Goal: Transaction & Acquisition: Purchase product/service

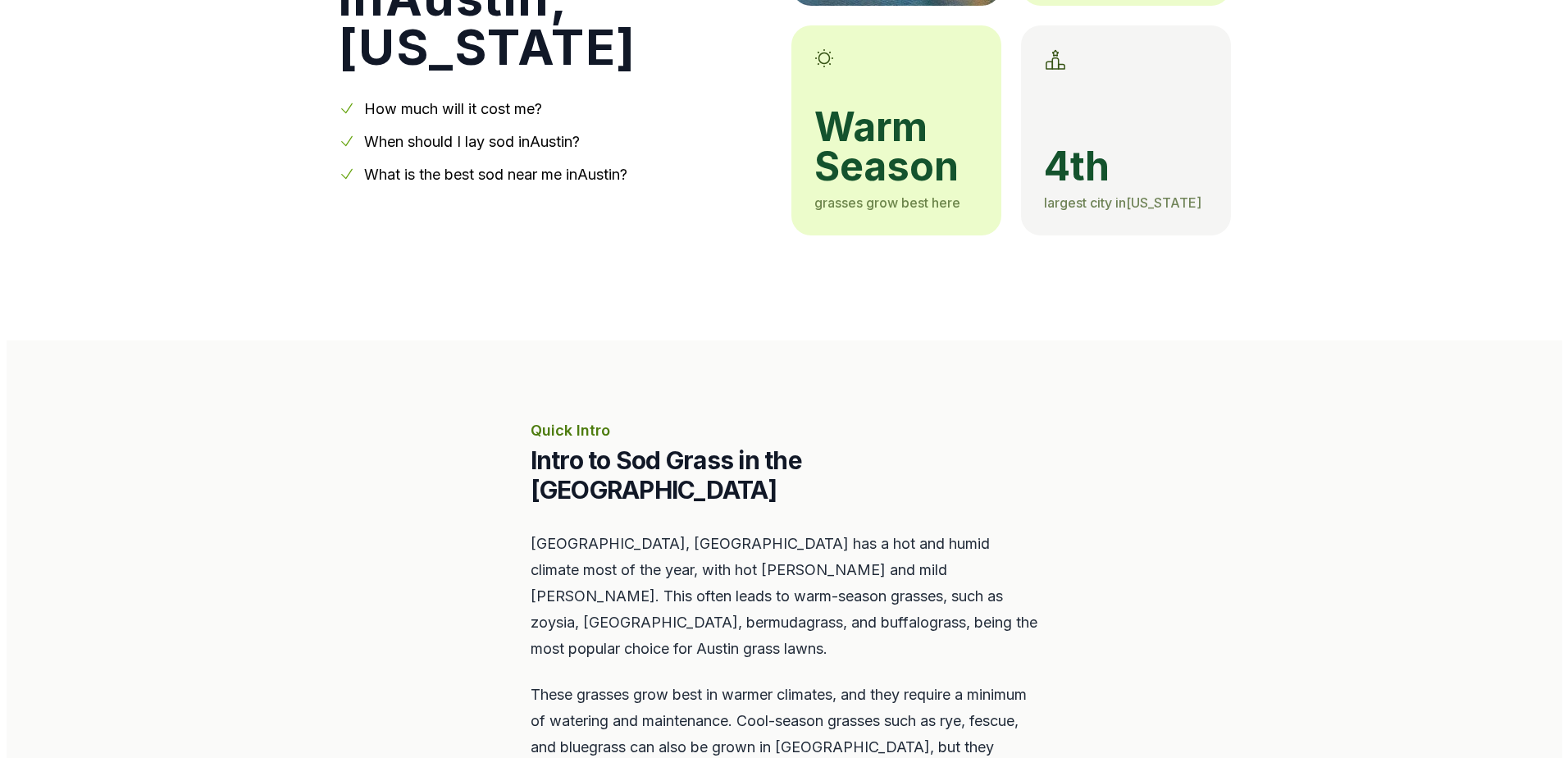
scroll to position [575, 0]
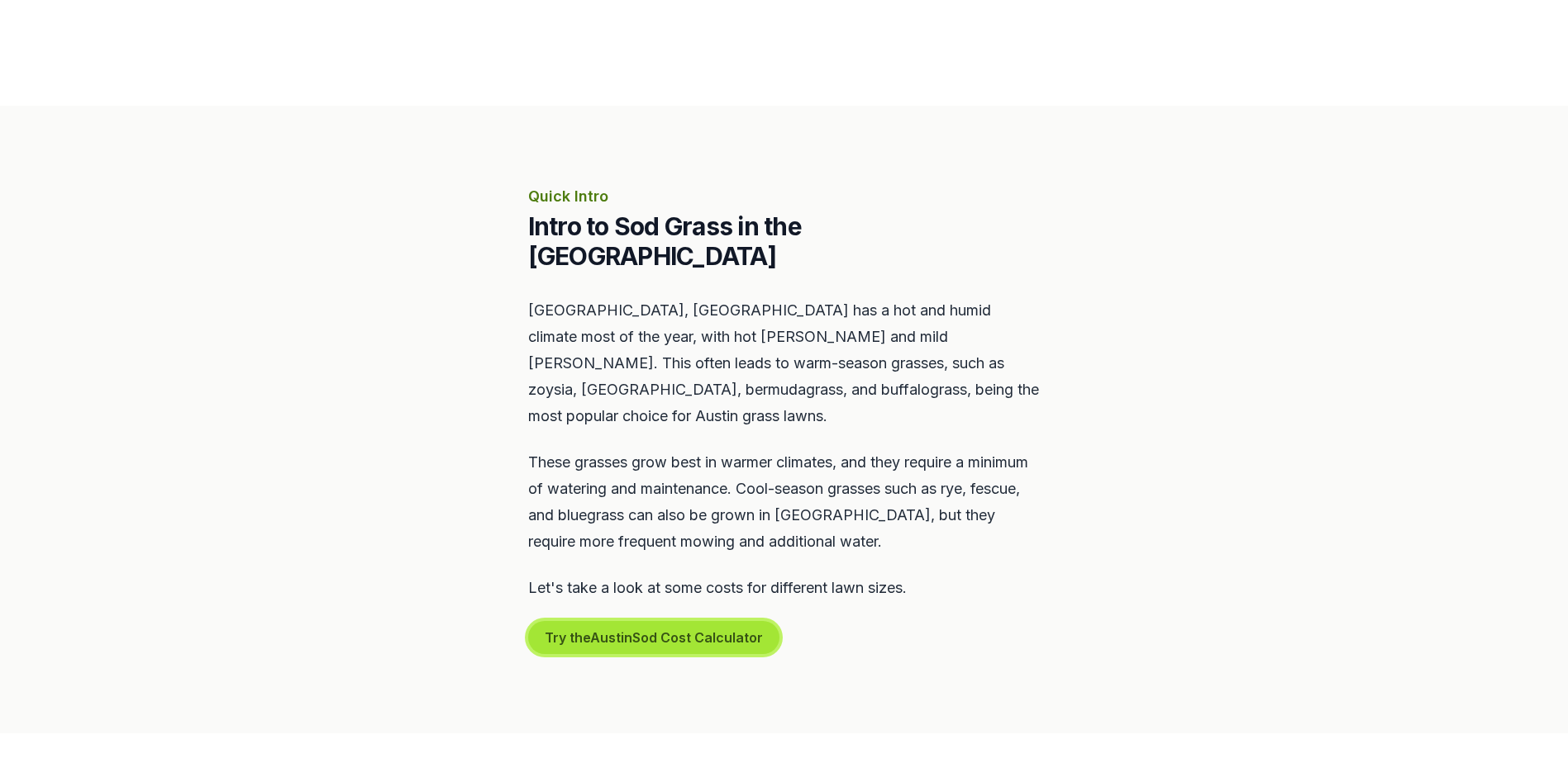
click at [664, 621] on button "Try the Austin Sod Cost Calculator" at bounding box center [653, 638] width 252 height 33
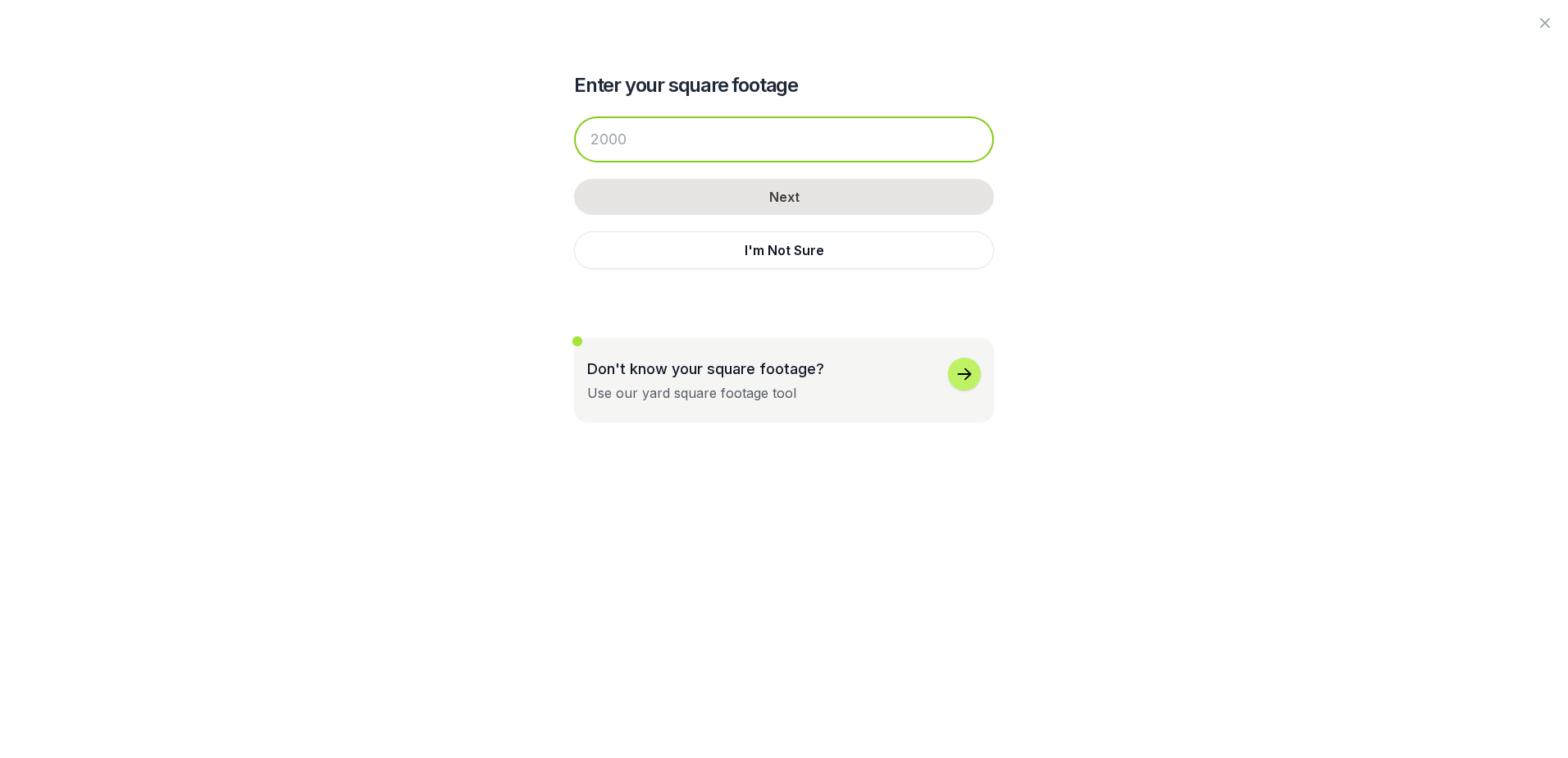
click at [671, 126] on input "number" at bounding box center [784, 140] width 420 height 46
type input "4"
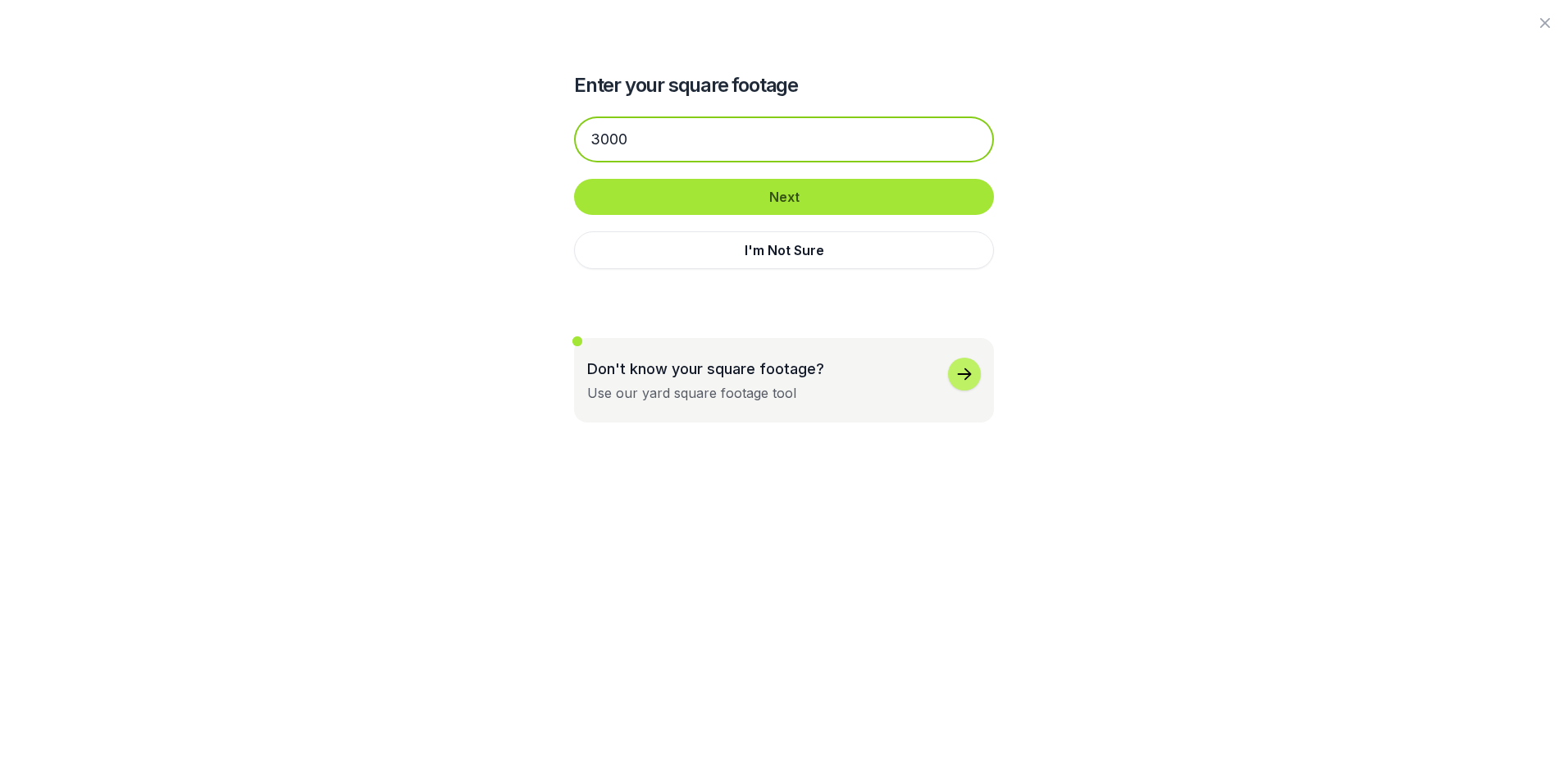
type input "3000"
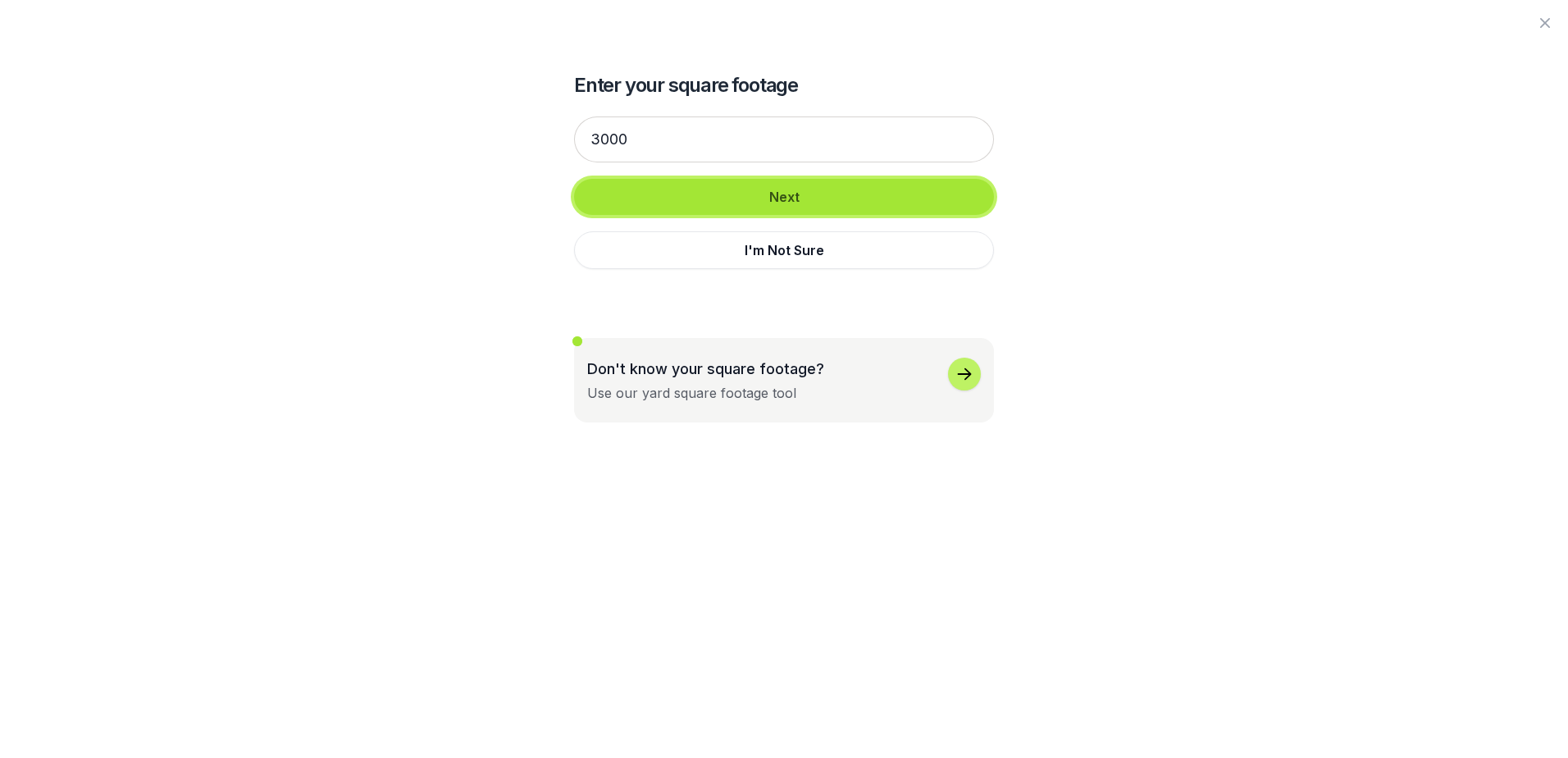
click at [846, 192] on button "Next" at bounding box center [784, 197] width 420 height 36
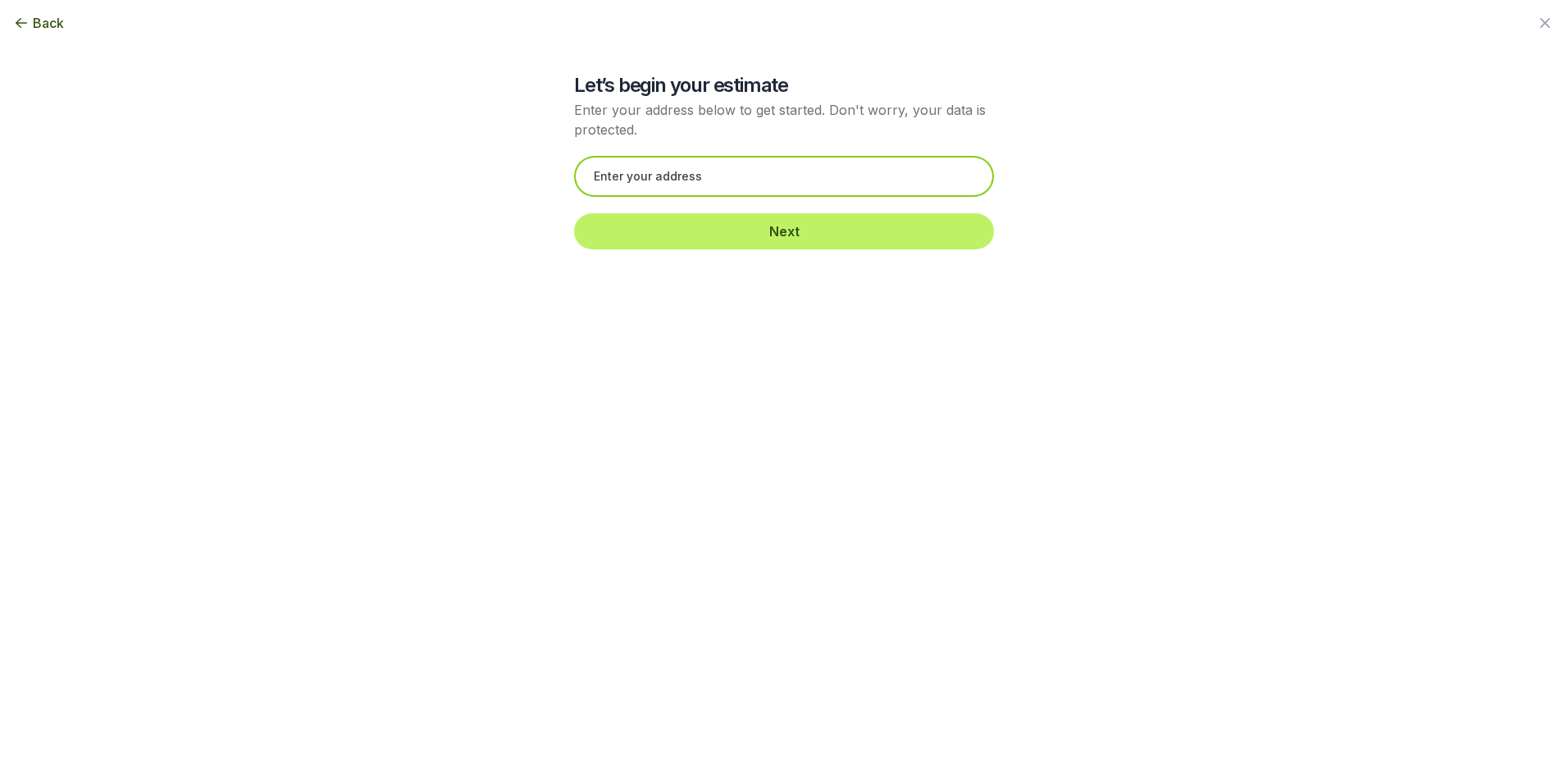
click at [634, 178] on input "text" at bounding box center [784, 176] width 420 height 41
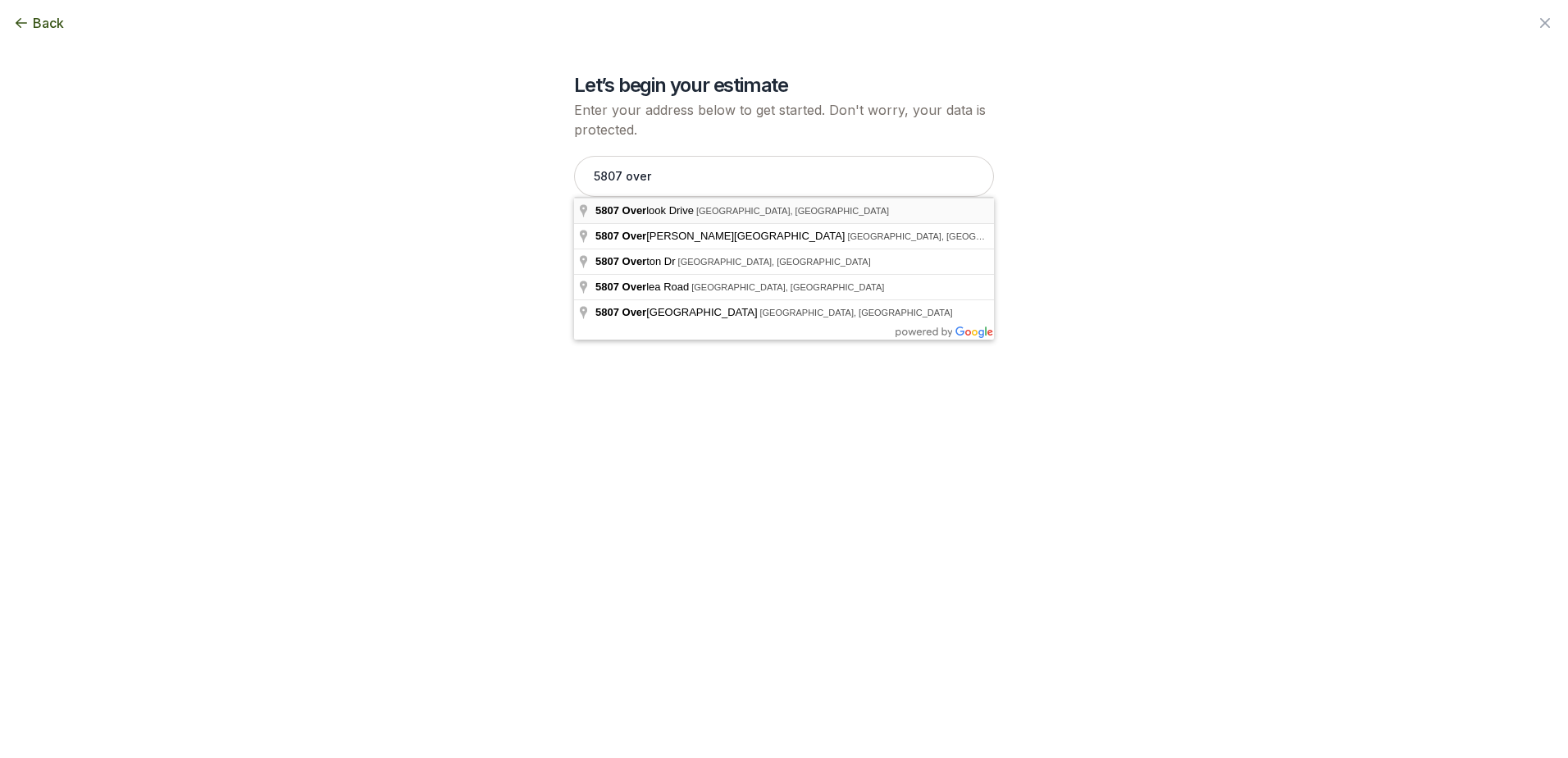
type input "[STREET_ADDRESS]"
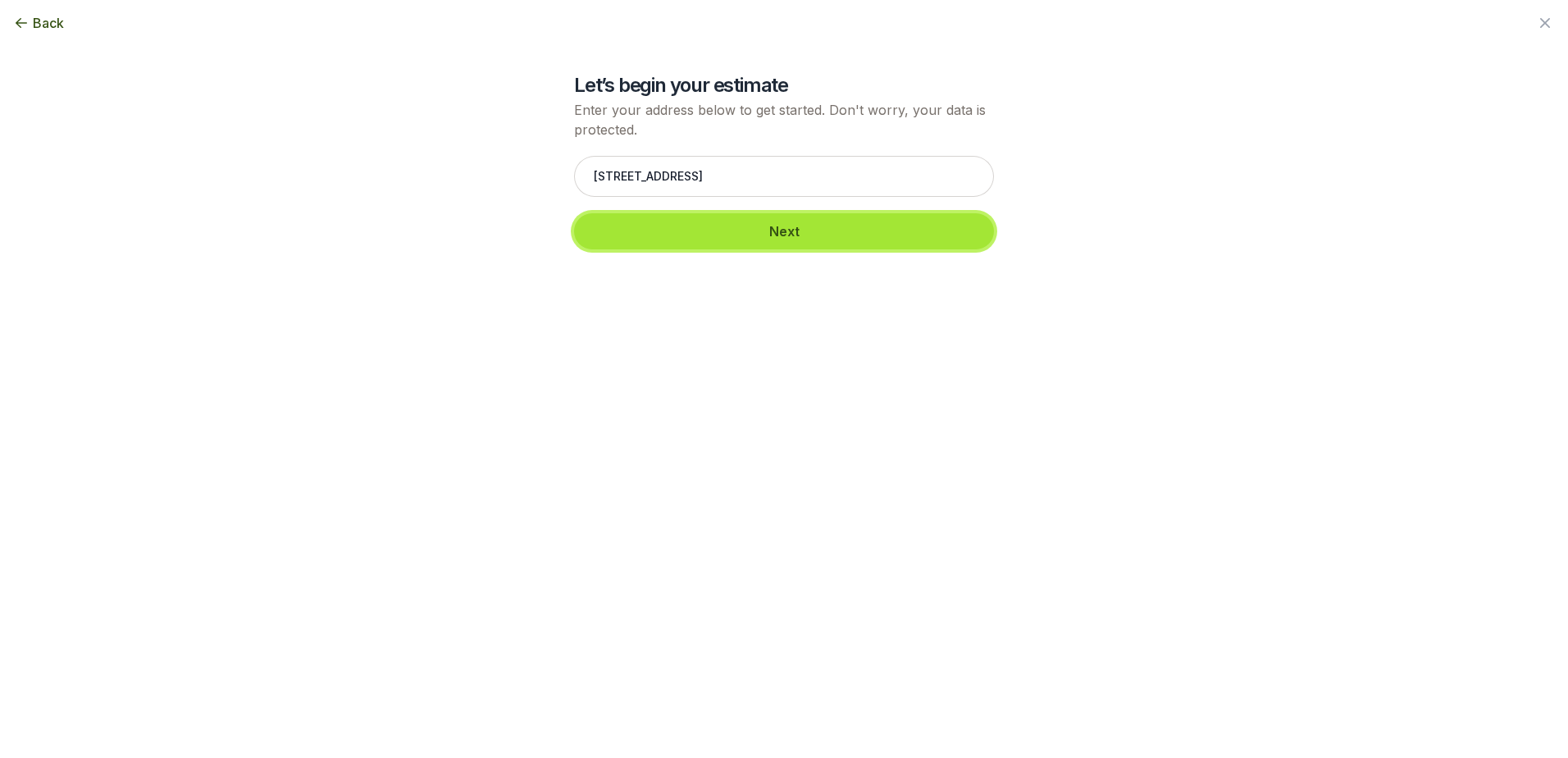
click at [706, 226] on button "Next" at bounding box center [784, 232] width 420 height 36
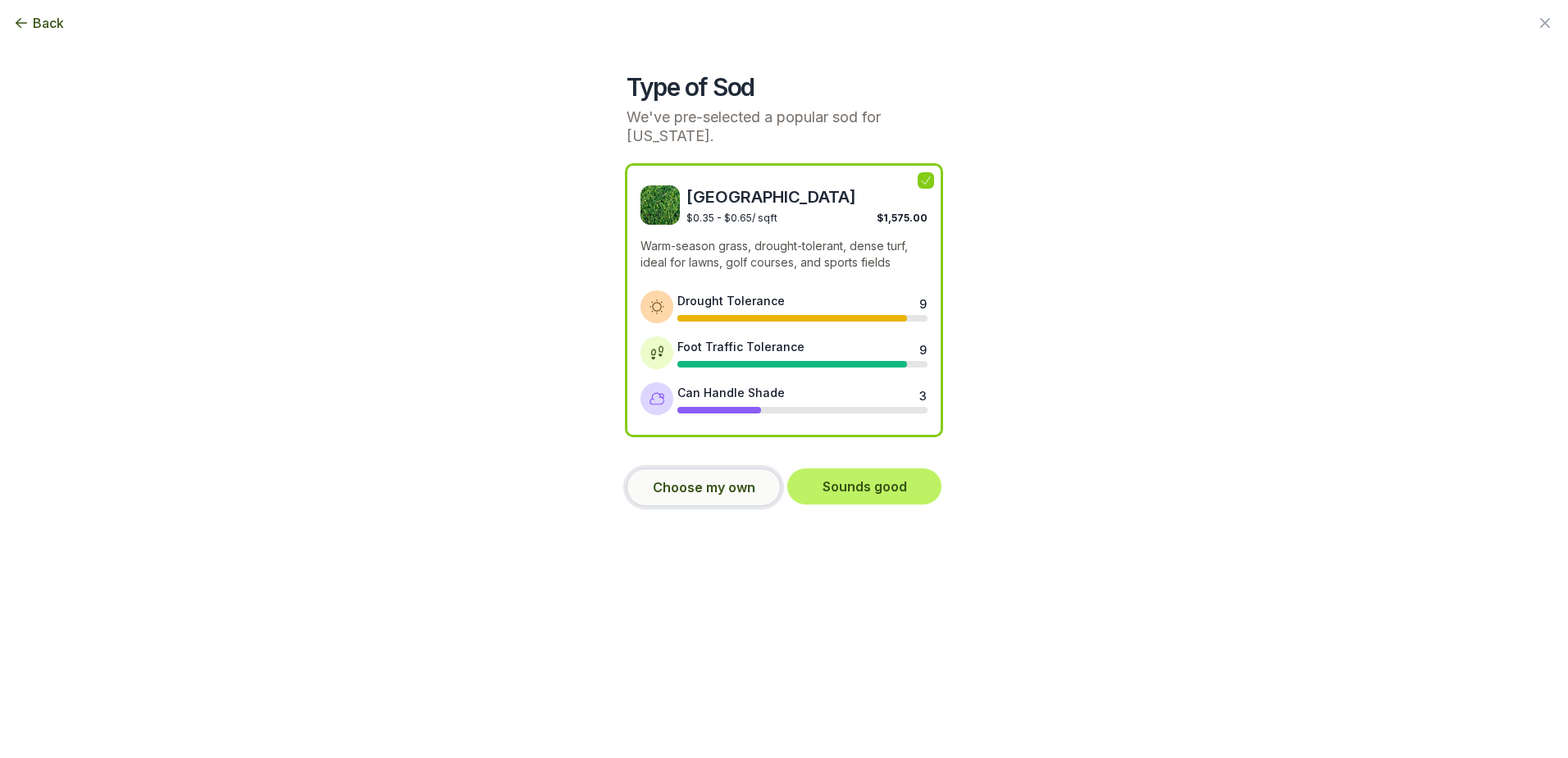
click at [716, 474] on button "Choose my own" at bounding box center [704, 487] width 154 height 38
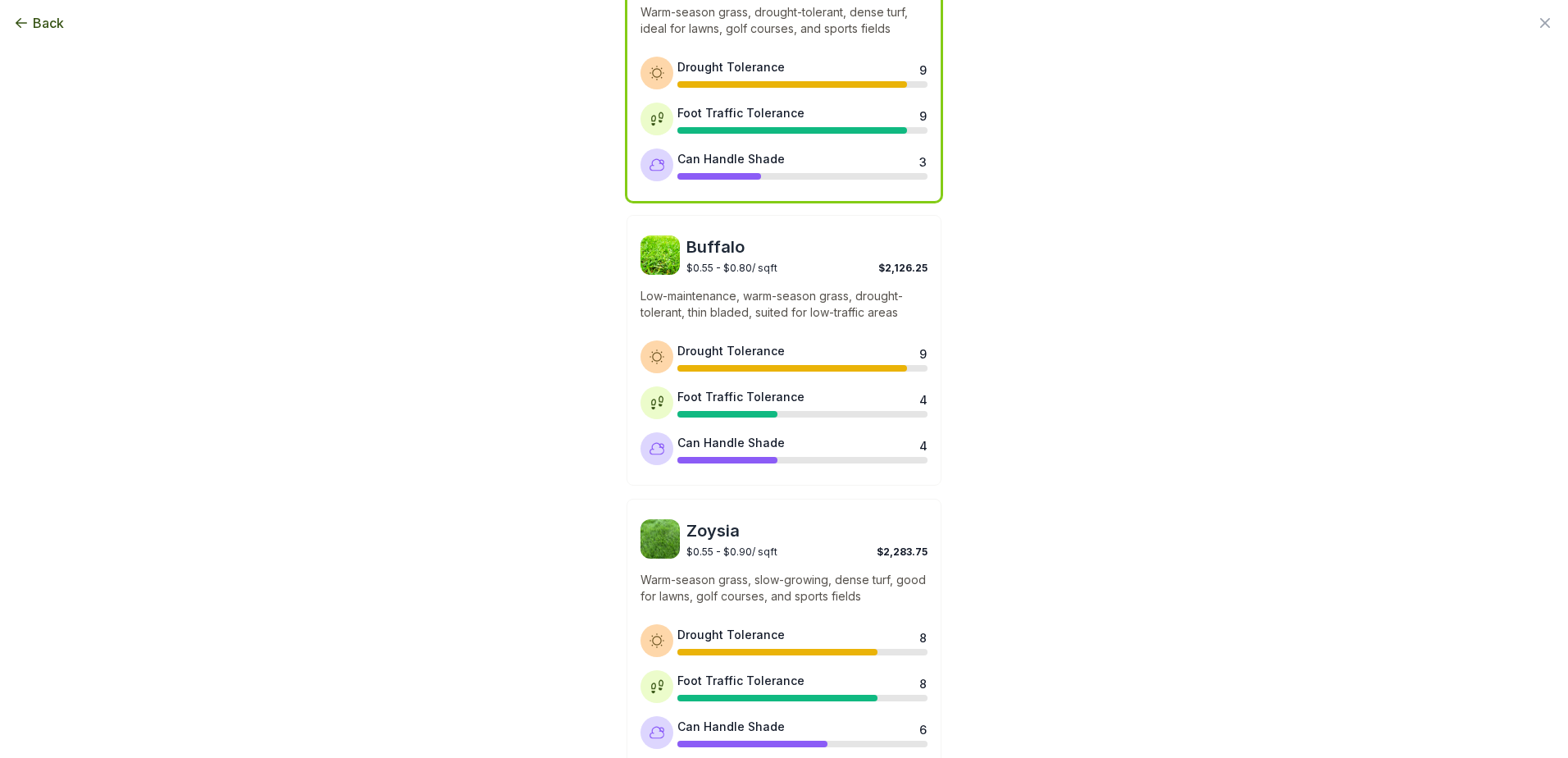
scroll to position [246, 0]
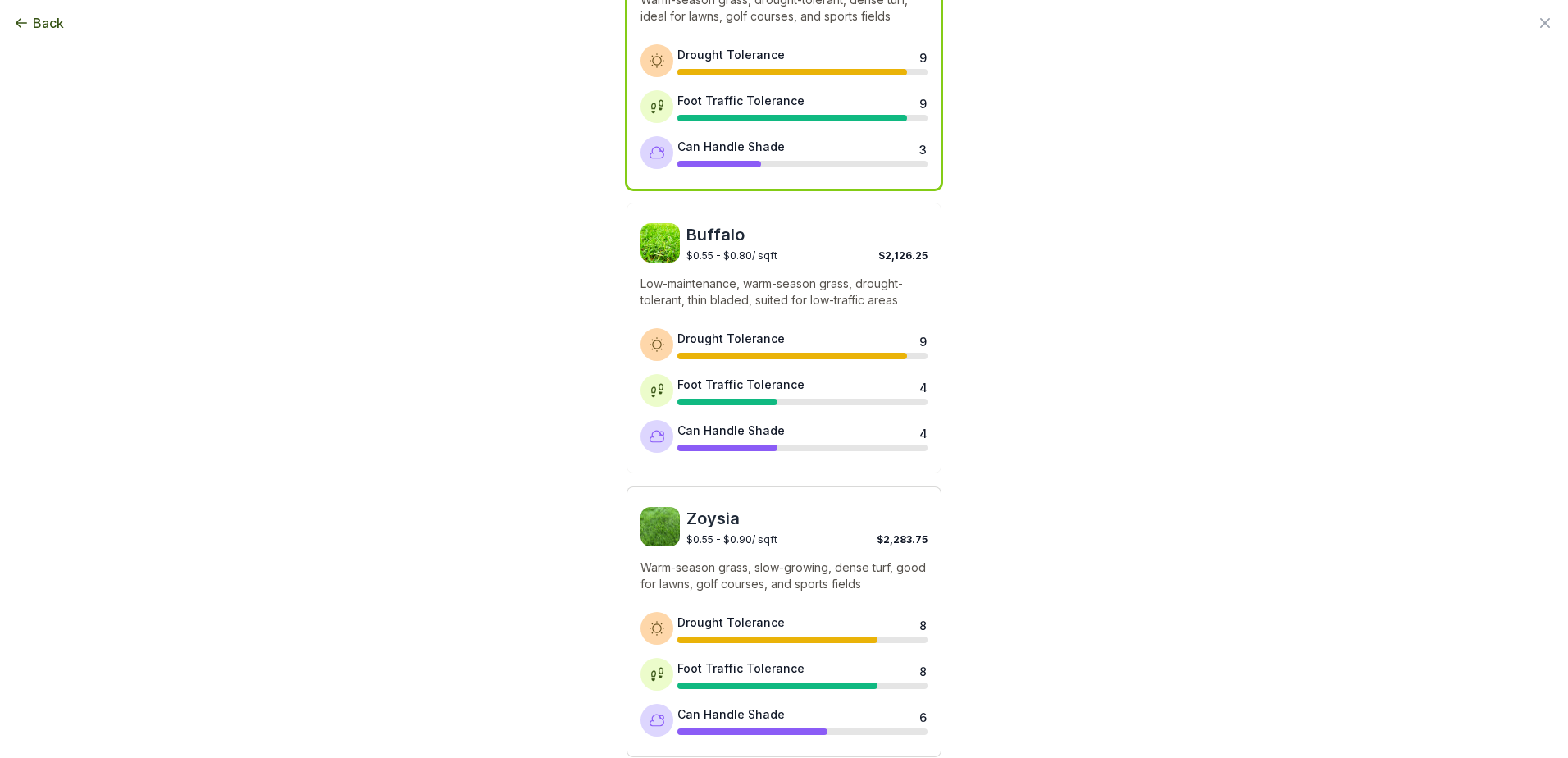
click at [645, 514] on img at bounding box center [660, 526] width 39 height 39
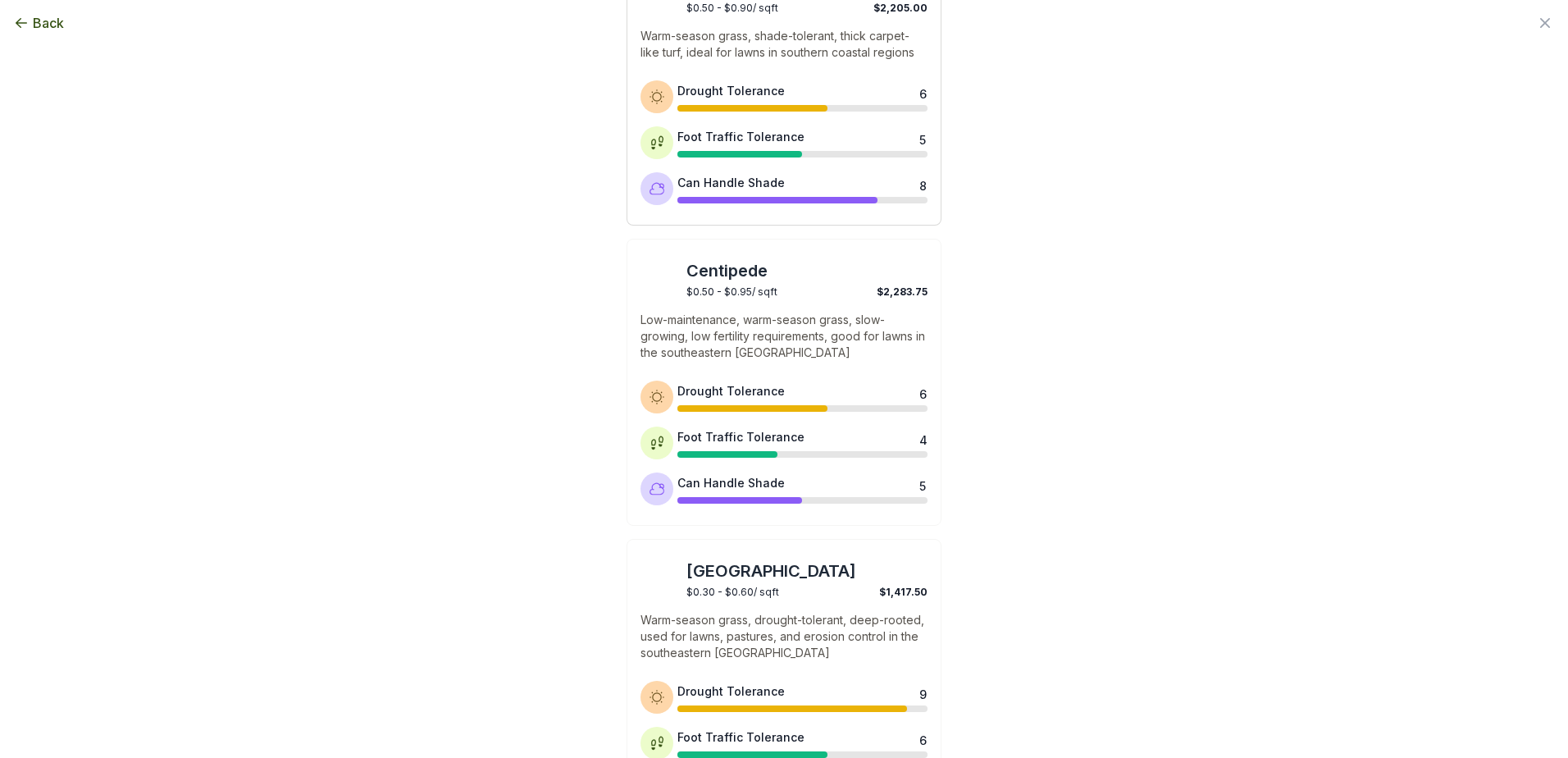
scroll to position [1194, 0]
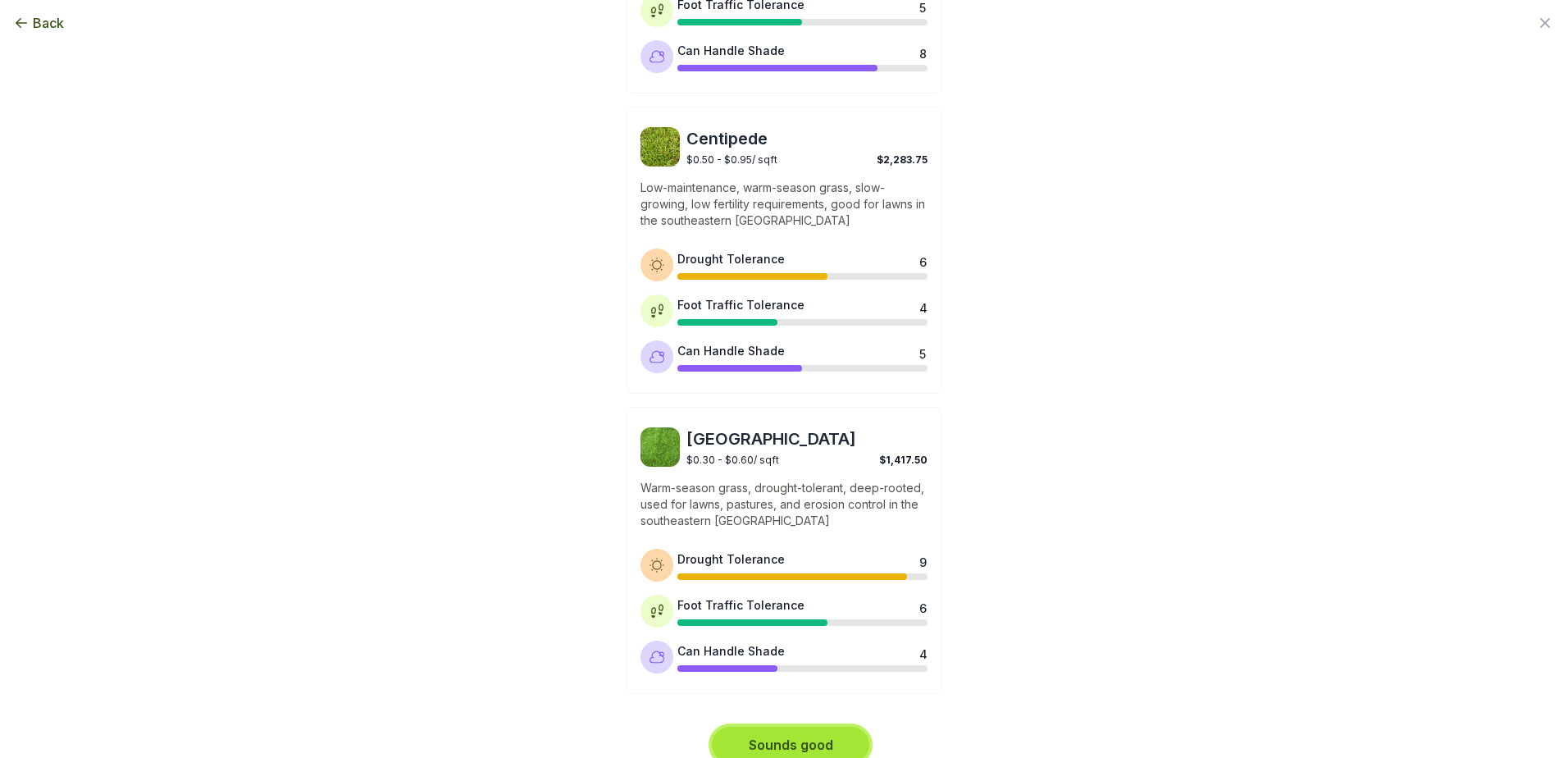
click at [779, 731] on button "Sounds good" at bounding box center [791, 745] width 158 height 36
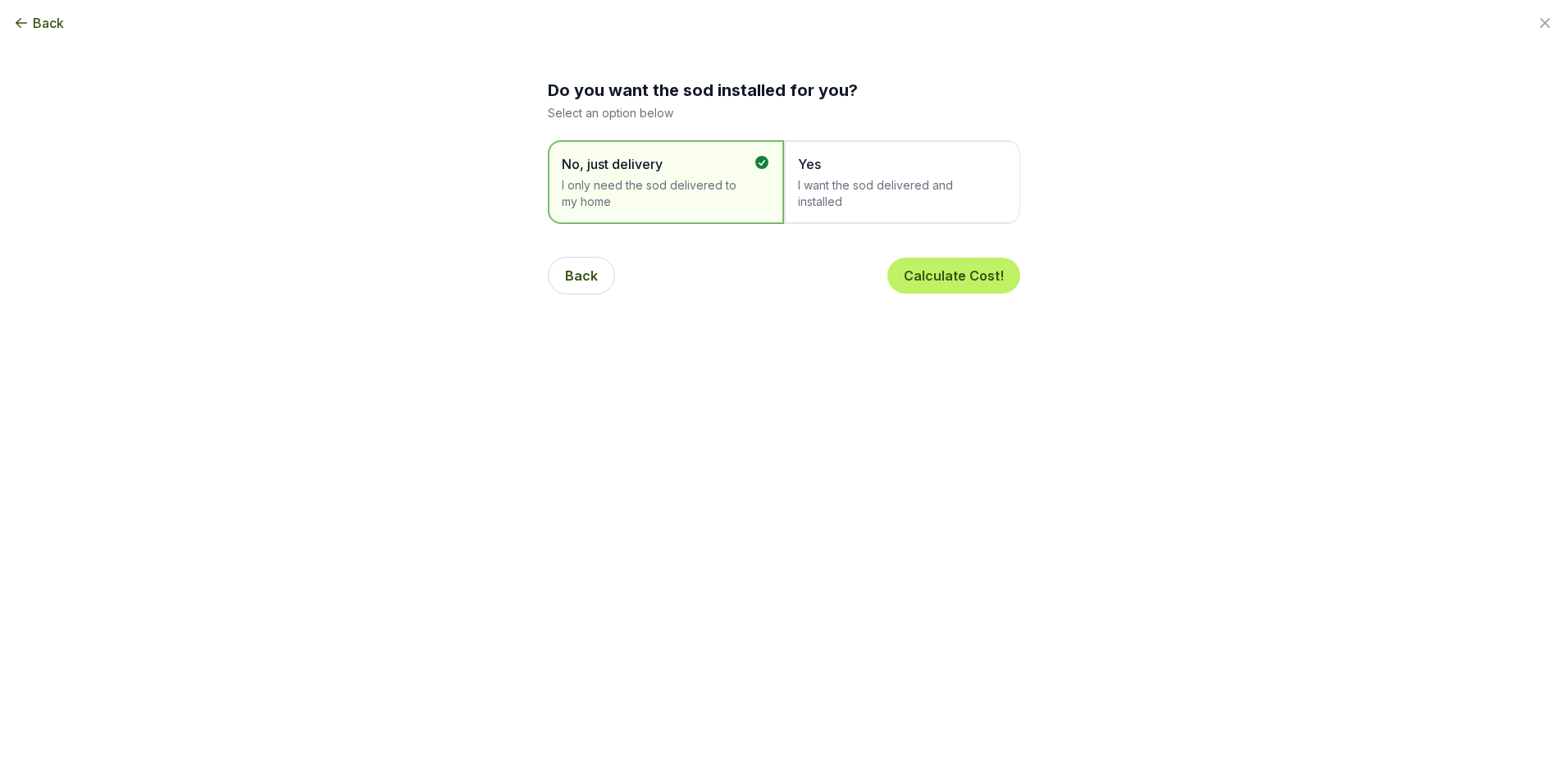
click at [864, 199] on span "I want the sod delivered and installed" at bounding box center [894, 194] width 192 height 33
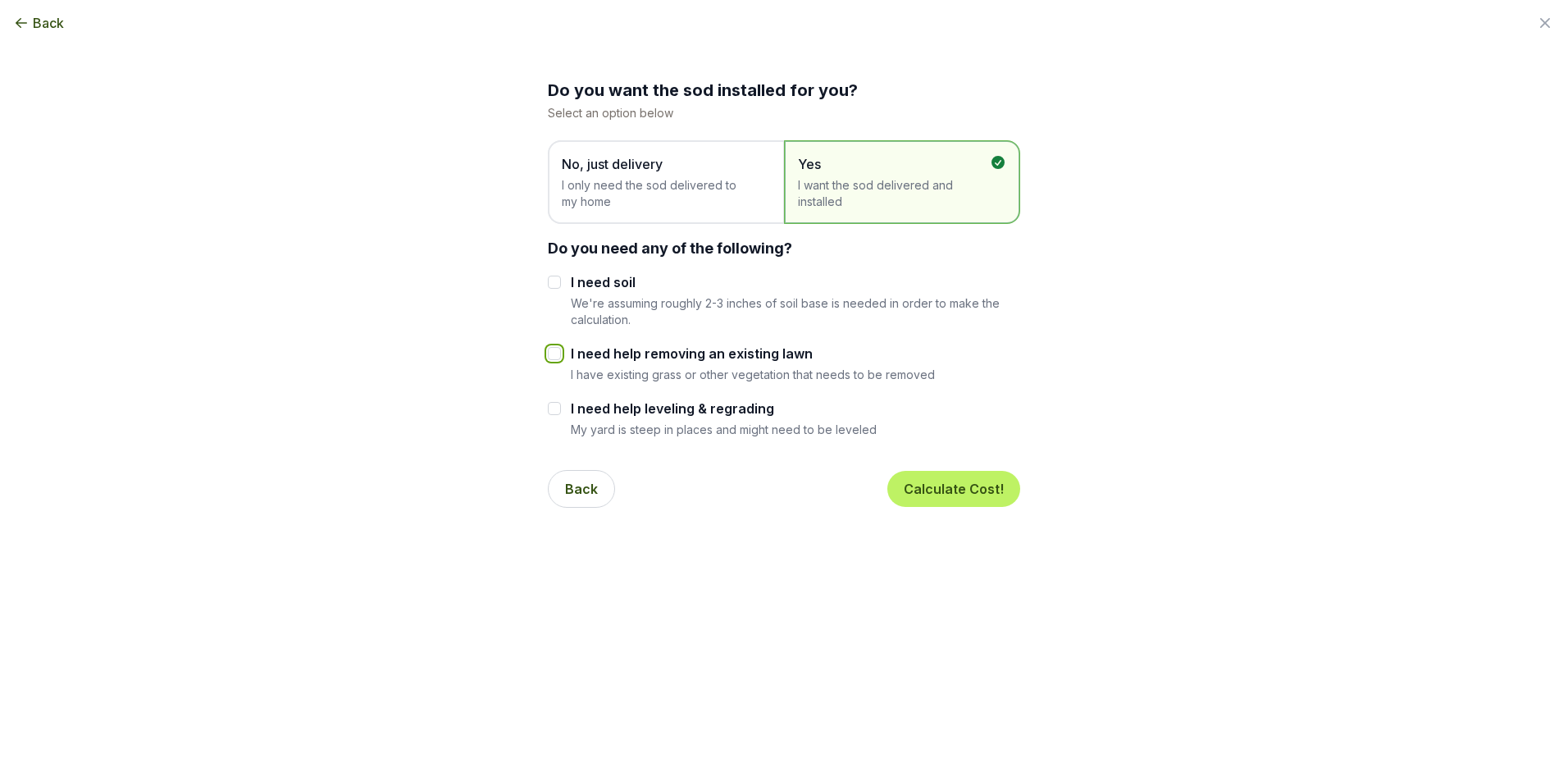
click at [551, 358] on input "I need help removing an existing lawn" at bounding box center [555, 353] width 13 height 13
checkbox input "true"
click at [561, 411] on div "I need help leveling & regrading My yard is steep in places and might need to b…" at bounding box center [784, 418] width 473 height 39
click at [552, 412] on input "I need help leveling & regrading" at bounding box center [555, 408] width 13 height 13
checkbox input "true"
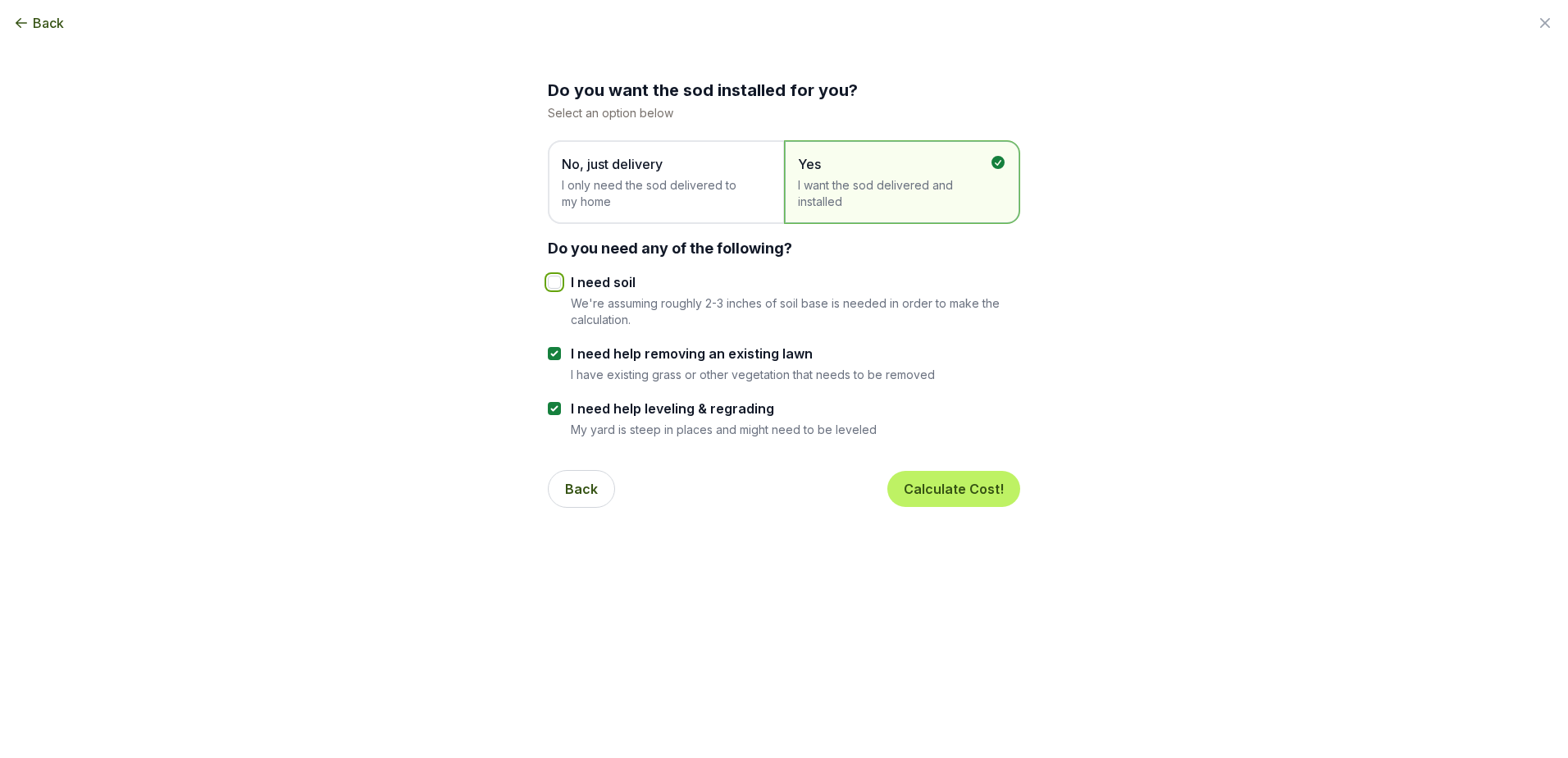
click at [548, 280] on input "I need soil" at bounding box center [555, 282] width 13 height 13
checkbox input "true"
click at [935, 502] on button "Calculate Cost!" at bounding box center [954, 489] width 133 height 36
